Goal: Information Seeking & Learning: Learn about a topic

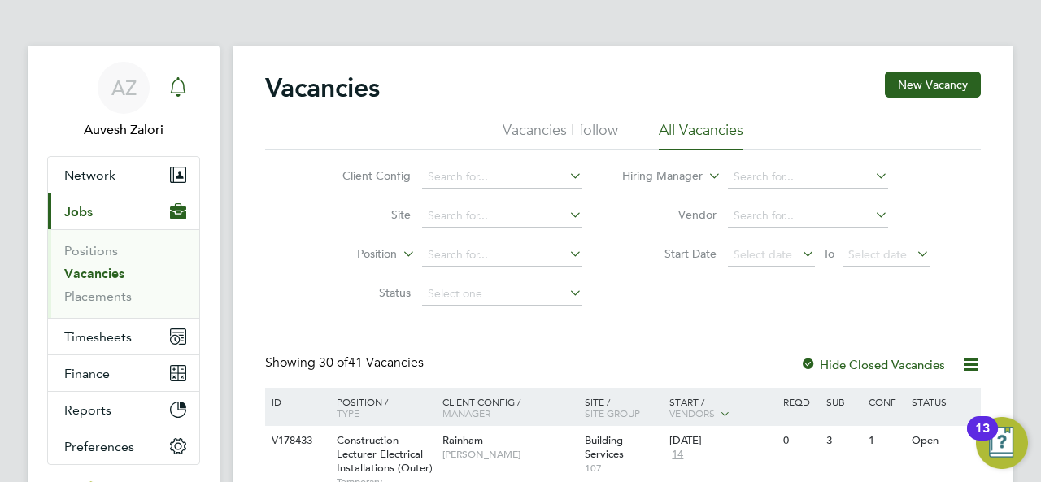
click at [188, 94] on div "Main navigation" at bounding box center [178, 88] width 33 height 33
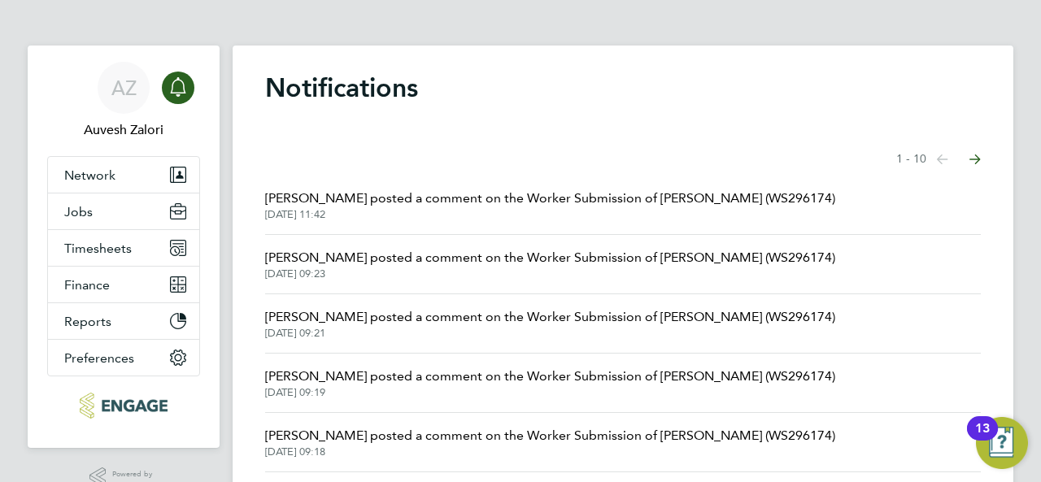
click at [186, 90] on icon "Main navigation" at bounding box center [178, 87] width 20 height 20
click at [89, 207] on span "Jobs" at bounding box center [78, 211] width 28 height 15
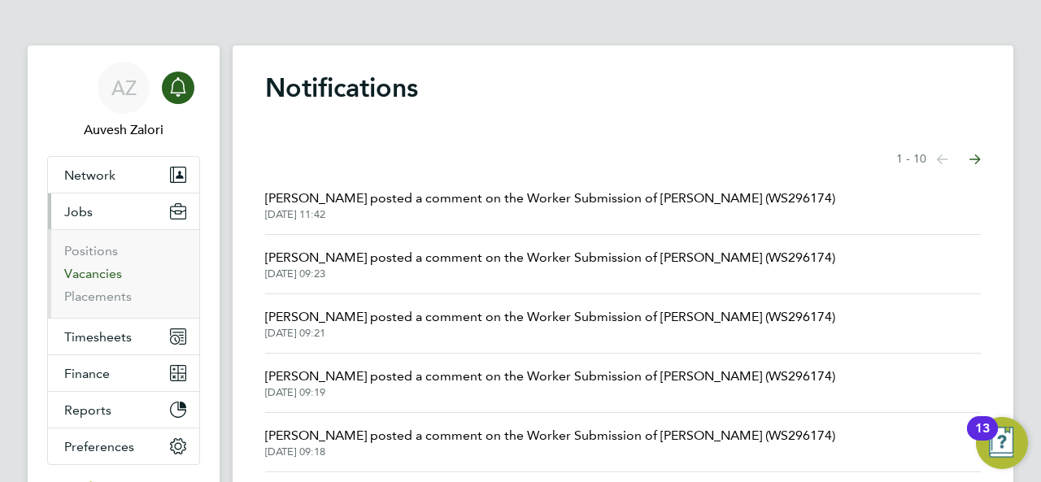
click at [96, 270] on link "Vacancies" at bounding box center [93, 273] width 58 height 15
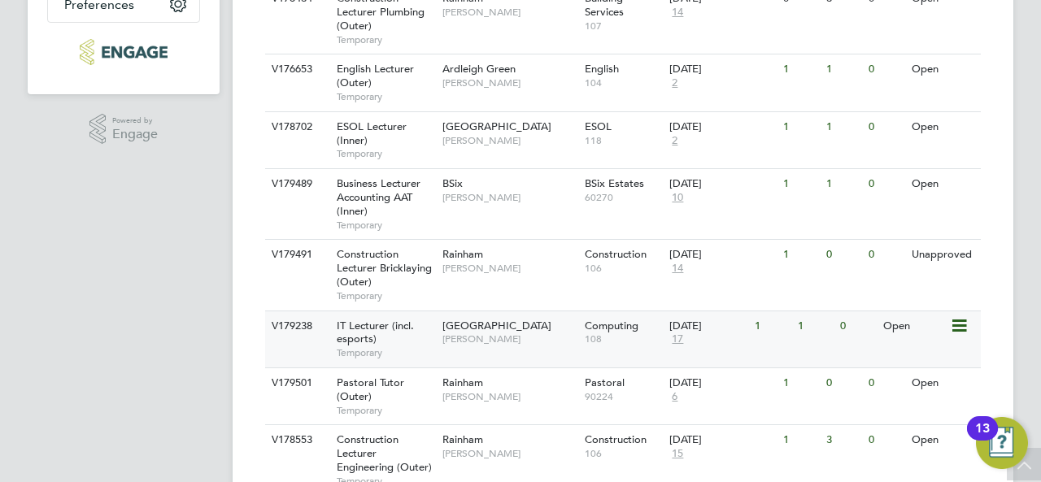
scroll to position [280, 0]
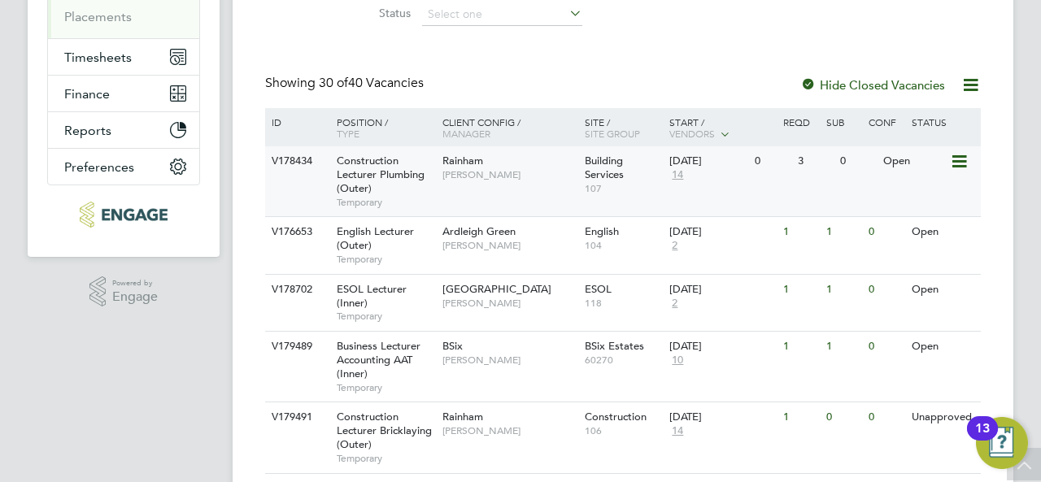
click at [390, 181] on div "Construction Lecturer Plumbing (Outer) Temporary" at bounding box center [382, 181] width 114 height 70
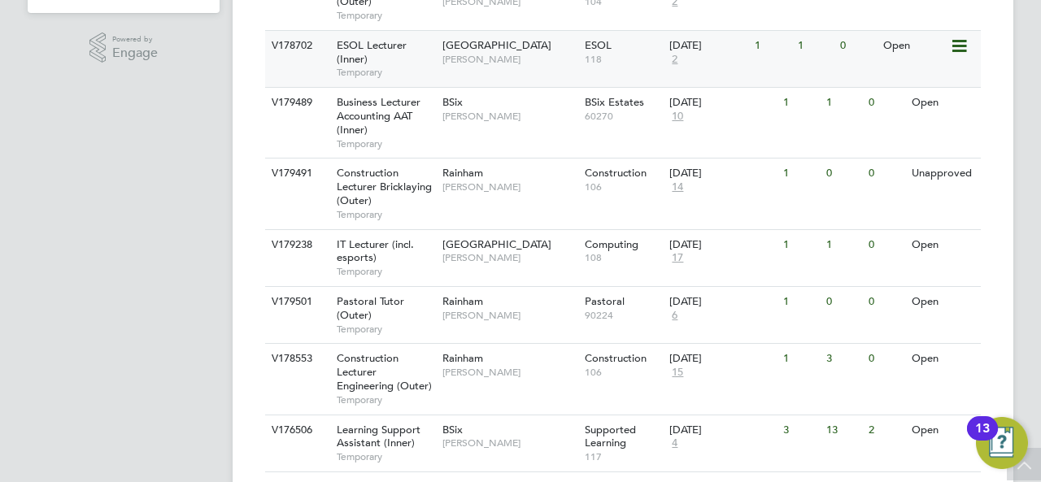
scroll to position [605, 0]
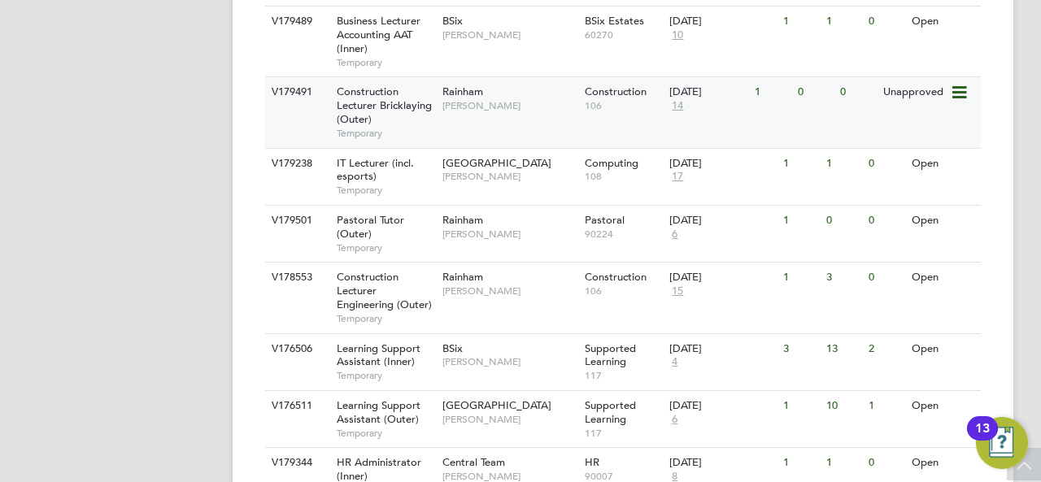
click at [482, 129] on div "V179491 Construction Lecturer Bricklaying (Outer) Temporary Rainham [PERSON_NAM…" at bounding box center [623, 111] width 716 height 71
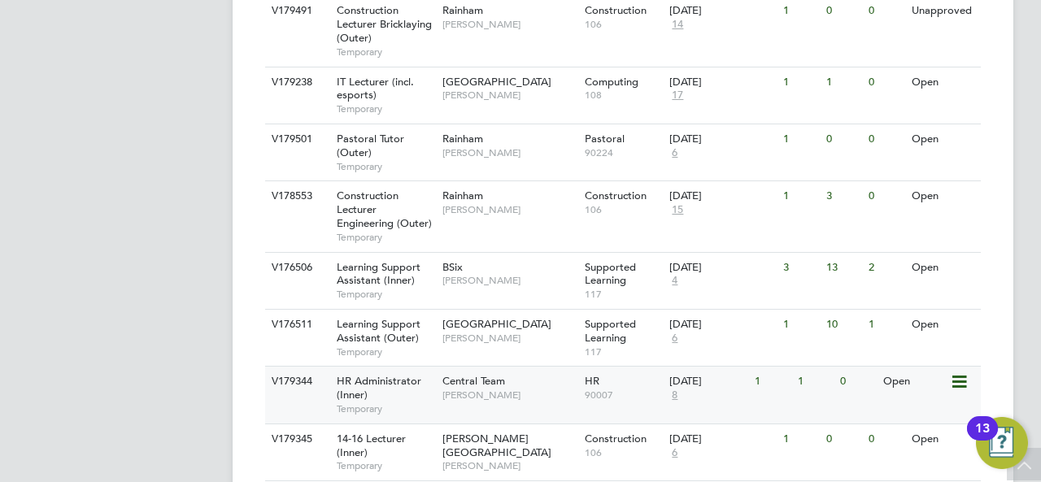
scroll to position [768, 0]
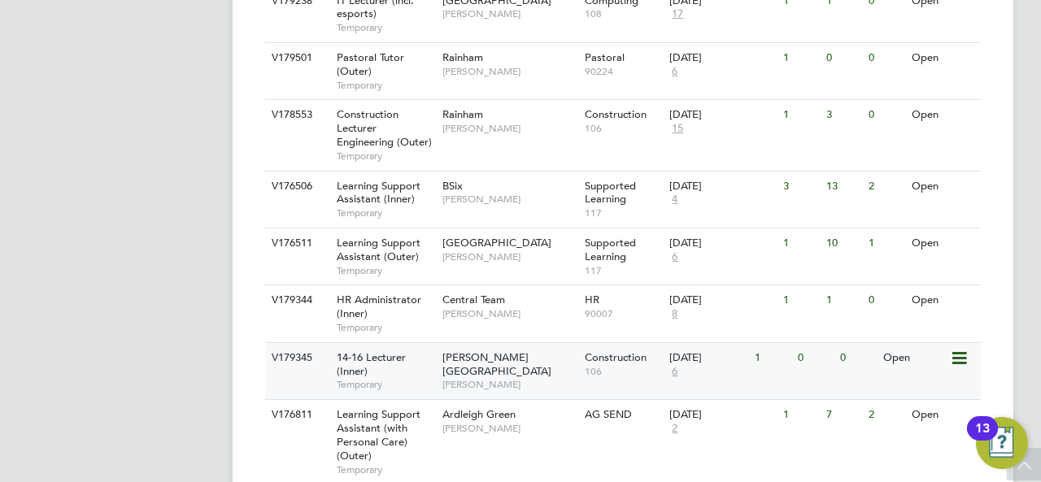
click at [492, 351] on span "[PERSON_NAME][GEOGRAPHIC_DATA]" at bounding box center [496, 365] width 109 height 28
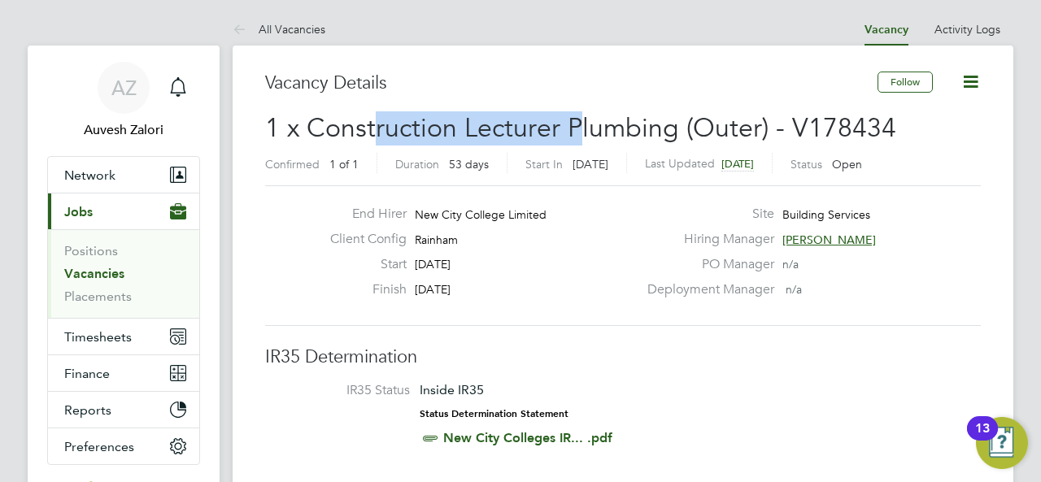
drag, startPoint x: 377, startPoint y: 126, endPoint x: 581, endPoint y: 124, distance: 204.2
click at [581, 124] on span "1 x Construction Lecturer Plumbing (Outer) - V178434" at bounding box center [580, 128] width 631 height 32
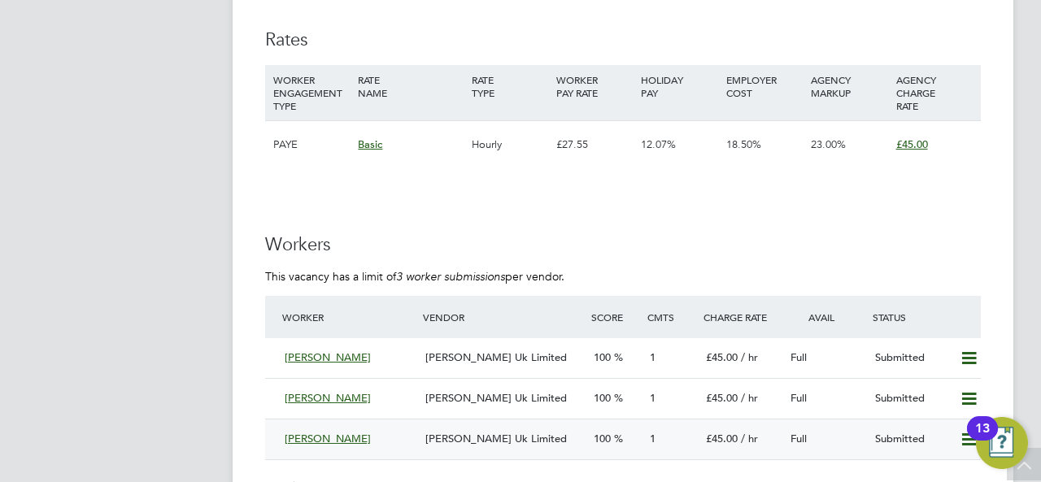
scroll to position [3010, 0]
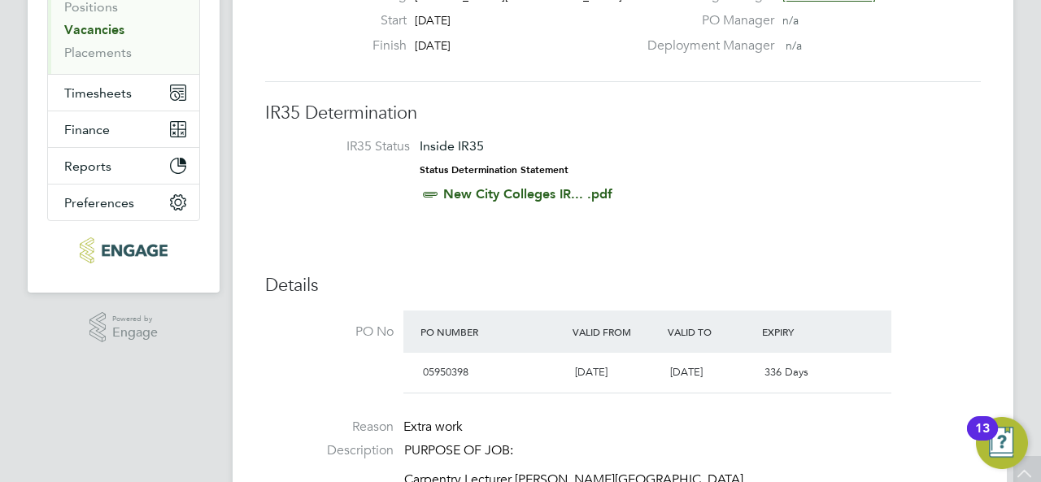
scroll to position [651, 0]
